Goal: Information Seeking & Learning: Learn about a topic

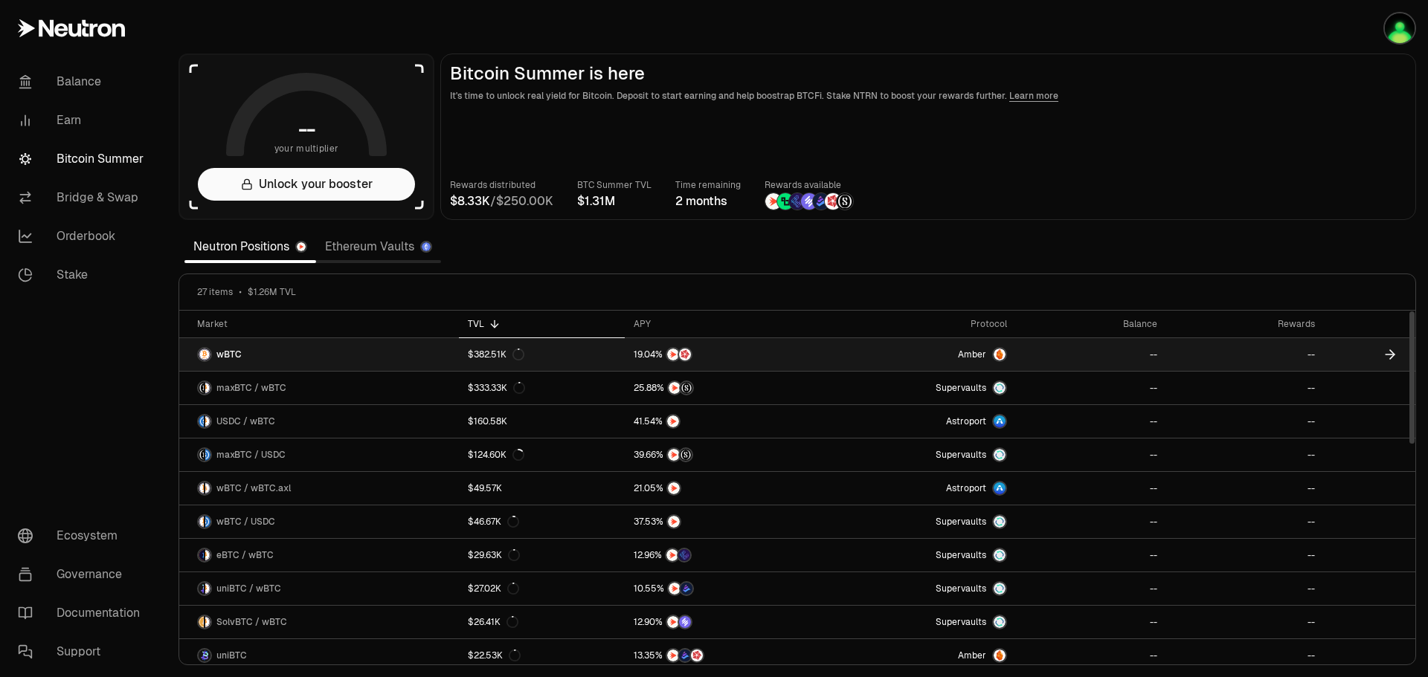
click at [243, 351] on link "wBTC" at bounding box center [319, 354] width 280 height 33
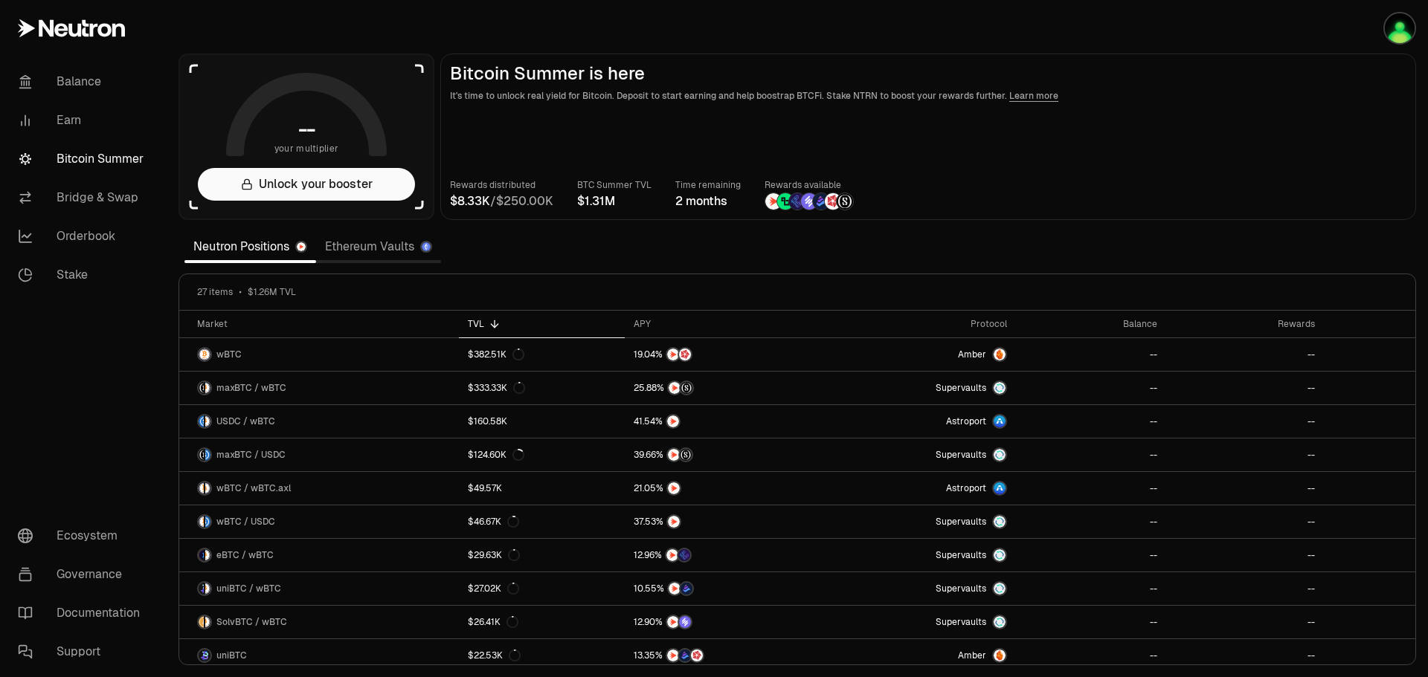
click at [411, 251] on link "Ethereum Vaults" at bounding box center [378, 247] width 125 height 30
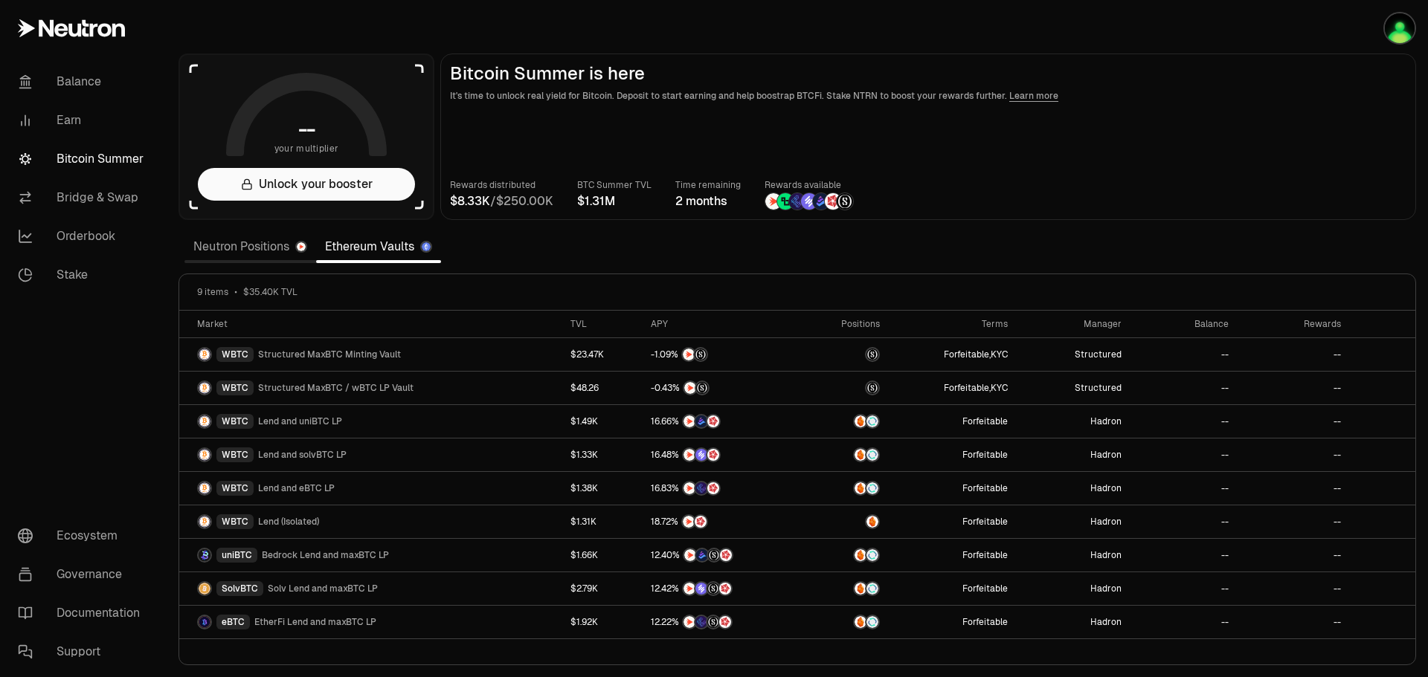
click at [236, 245] on link "Neutron Positions" at bounding box center [250, 247] width 132 height 30
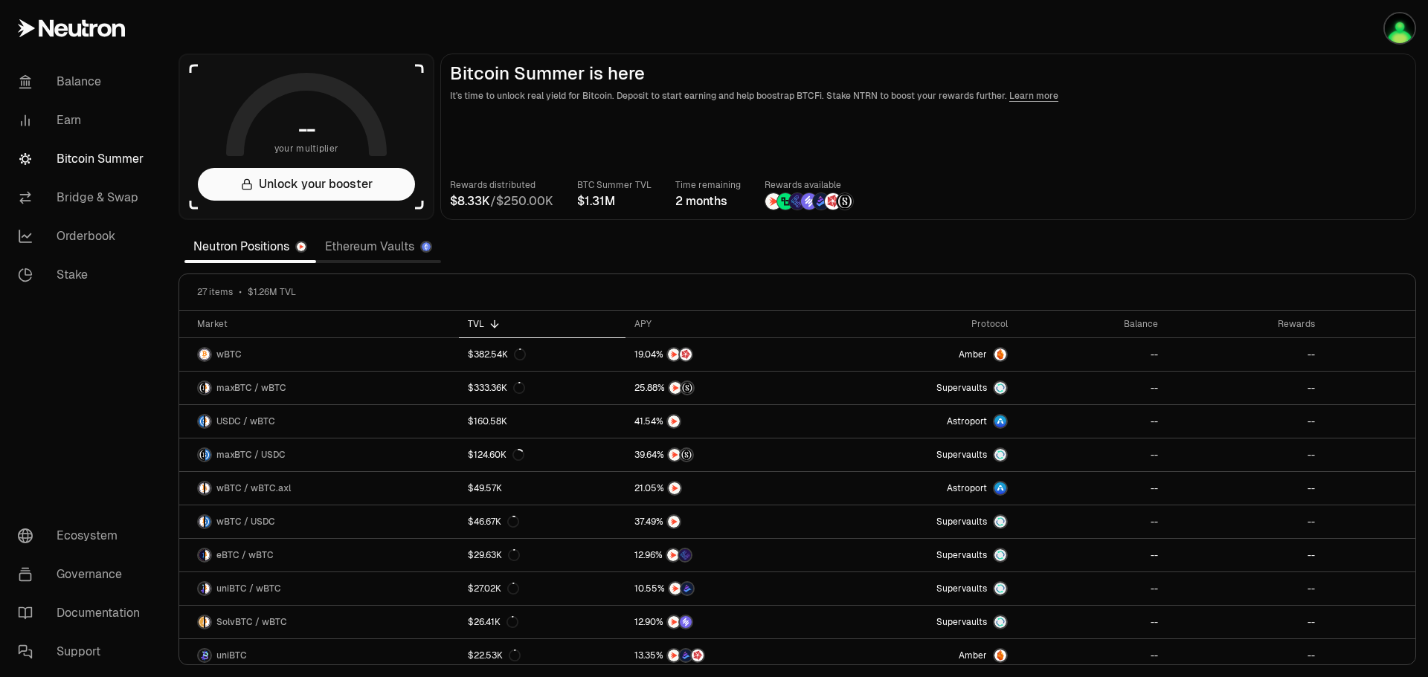
click at [1145, 85] on header "Bitcoin Summer is here It's time to unlock real yield for Bitcoin. Deposit to s…" at bounding box center [928, 83] width 956 height 40
